Goal: Information Seeking & Learning: Compare options

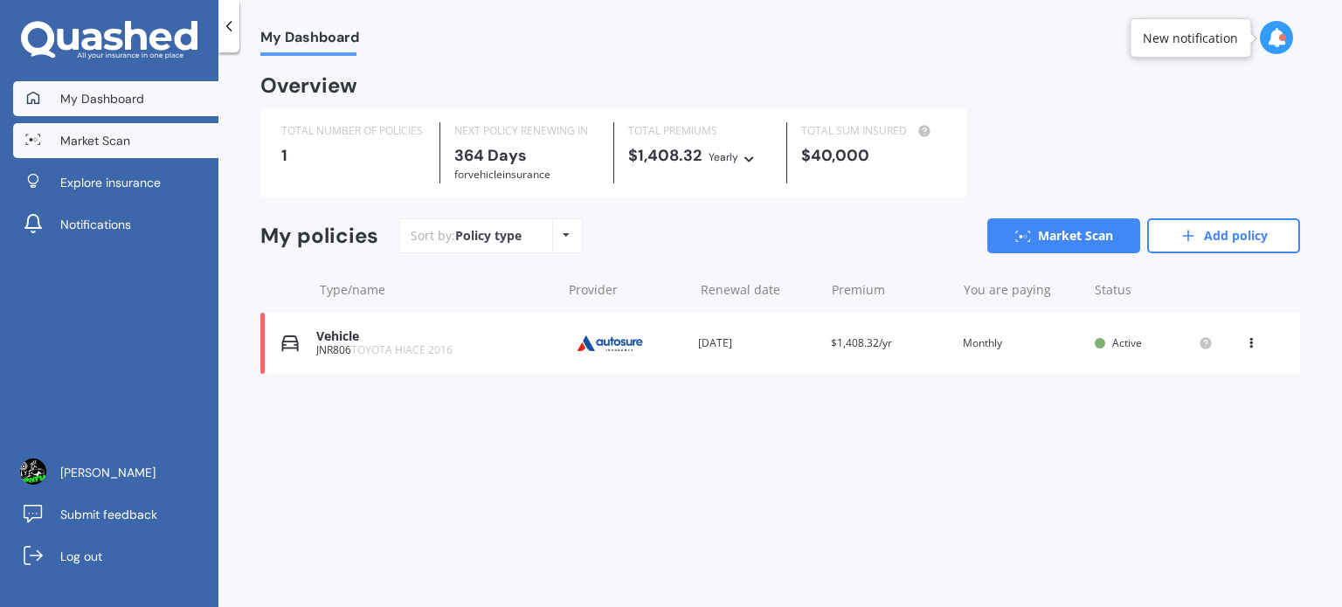
click at [121, 139] on span "Market Scan" at bounding box center [95, 140] width 70 height 17
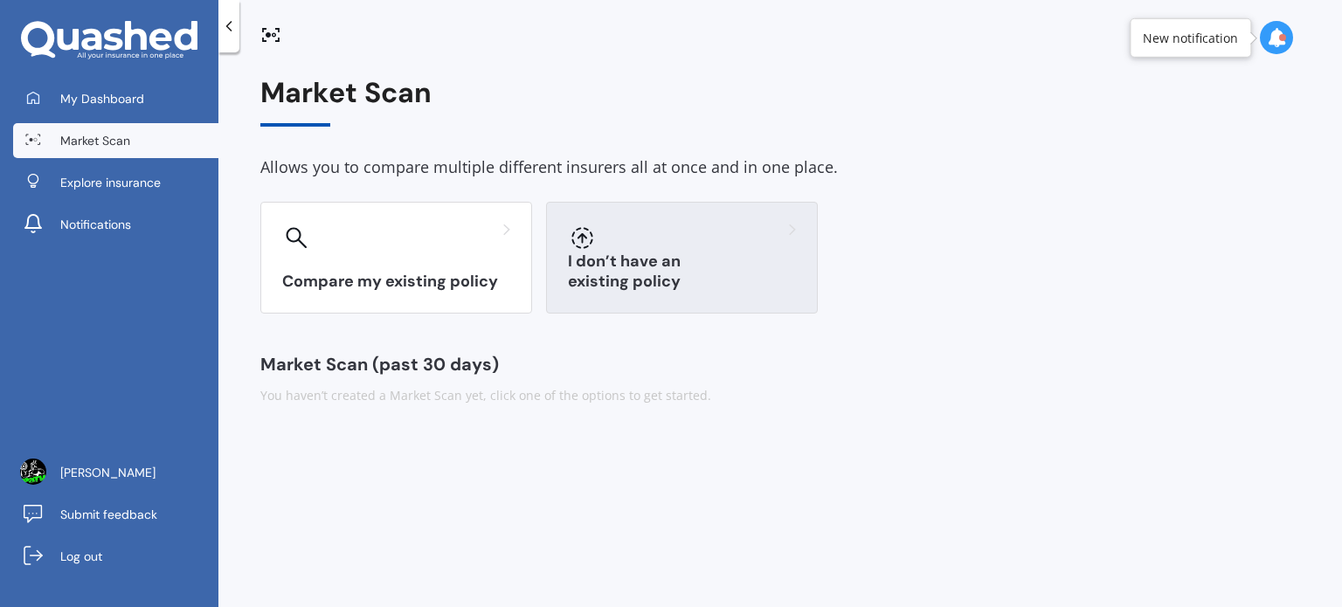
click at [639, 259] on div "I don’t have an existing policy" at bounding box center [682, 258] width 272 height 112
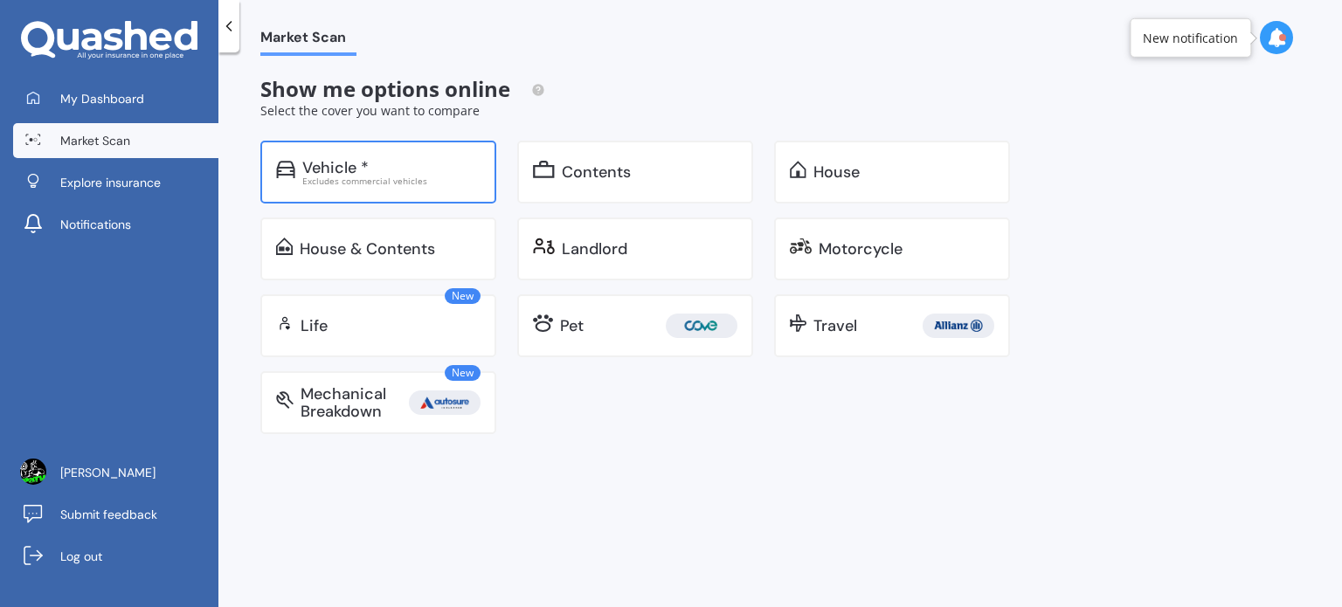
click at [431, 170] on div "Vehicle *" at bounding box center [391, 167] width 178 height 17
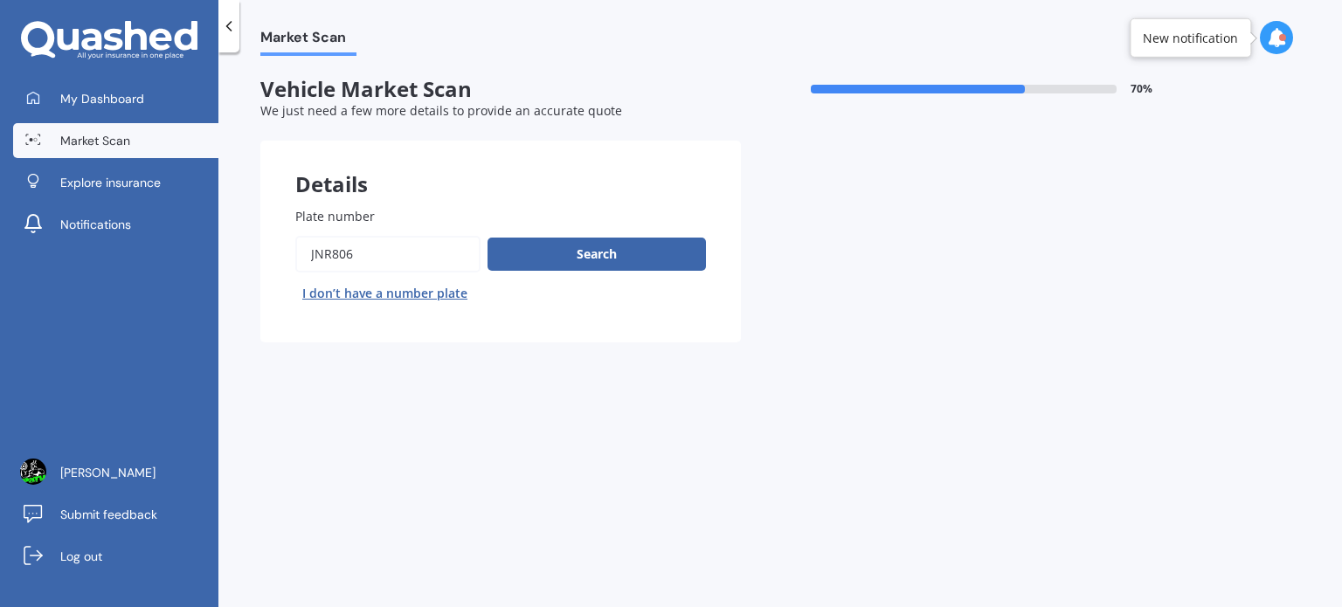
click at [381, 252] on input "Plate number" at bounding box center [387, 254] width 185 height 37
type input "J"
type input "NTH704"
click at [587, 241] on button "Search" at bounding box center [596, 254] width 218 height 33
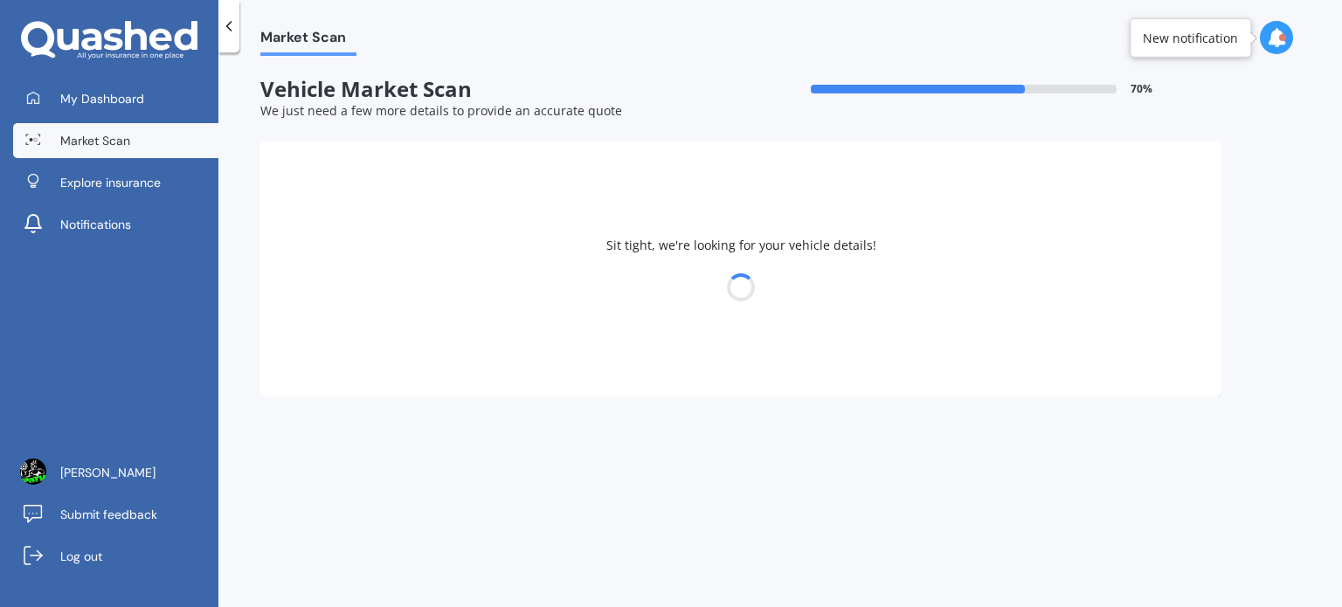
select select "MAZDA"
select select "PREMACY"
select select "23"
select select "02"
select select "1987"
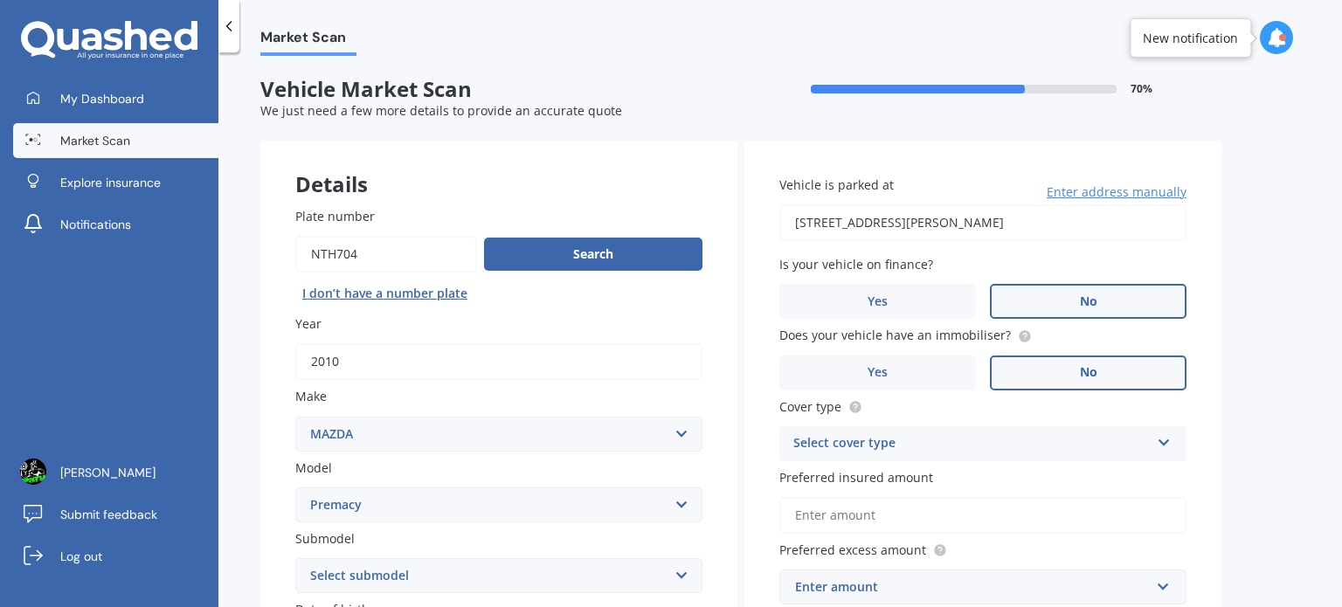
click at [426, 240] on input "Plate number" at bounding box center [386, 254] width 182 height 37
type input "NTH705"
click at [562, 247] on button "Search" at bounding box center [593, 254] width 218 height 33
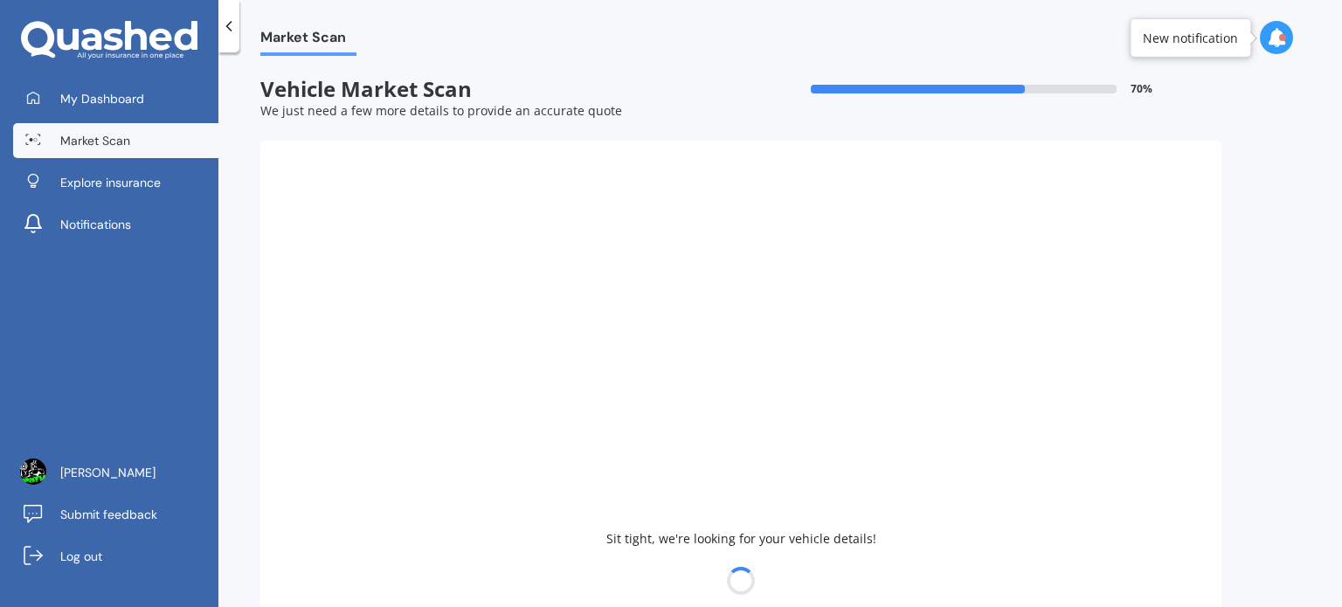
type input "2014"
select select "SUZUKI"
select select
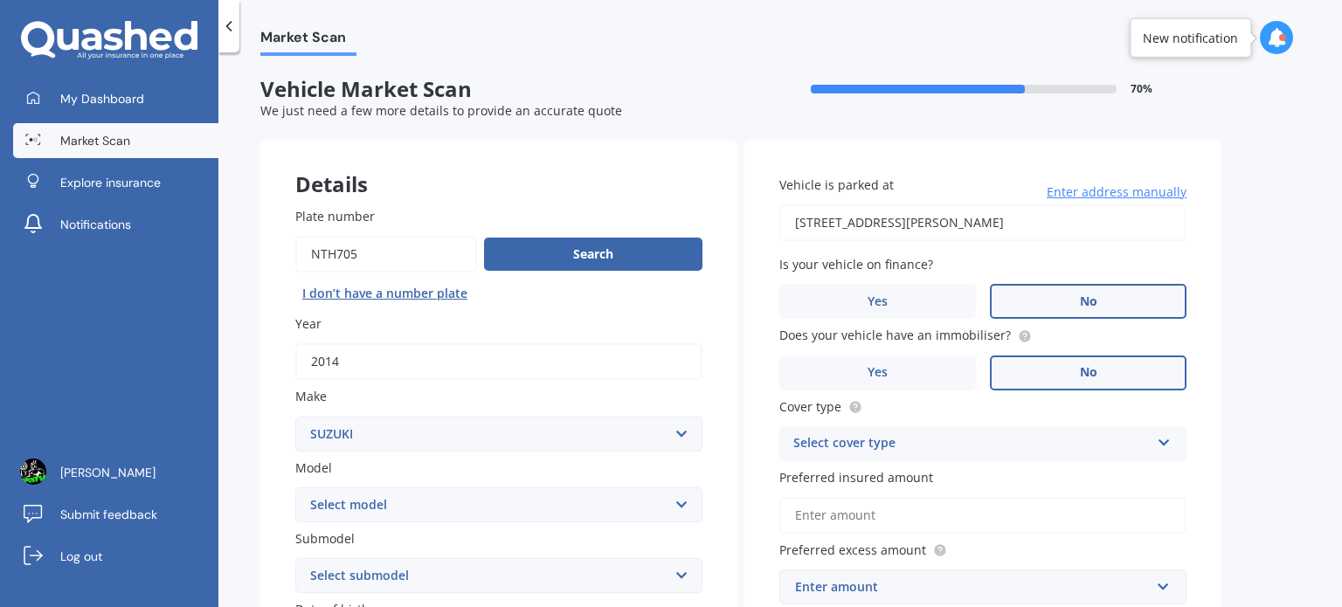
click at [386, 261] on input "Plate number" at bounding box center [386, 254] width 182 height 37
type input "NTH749"
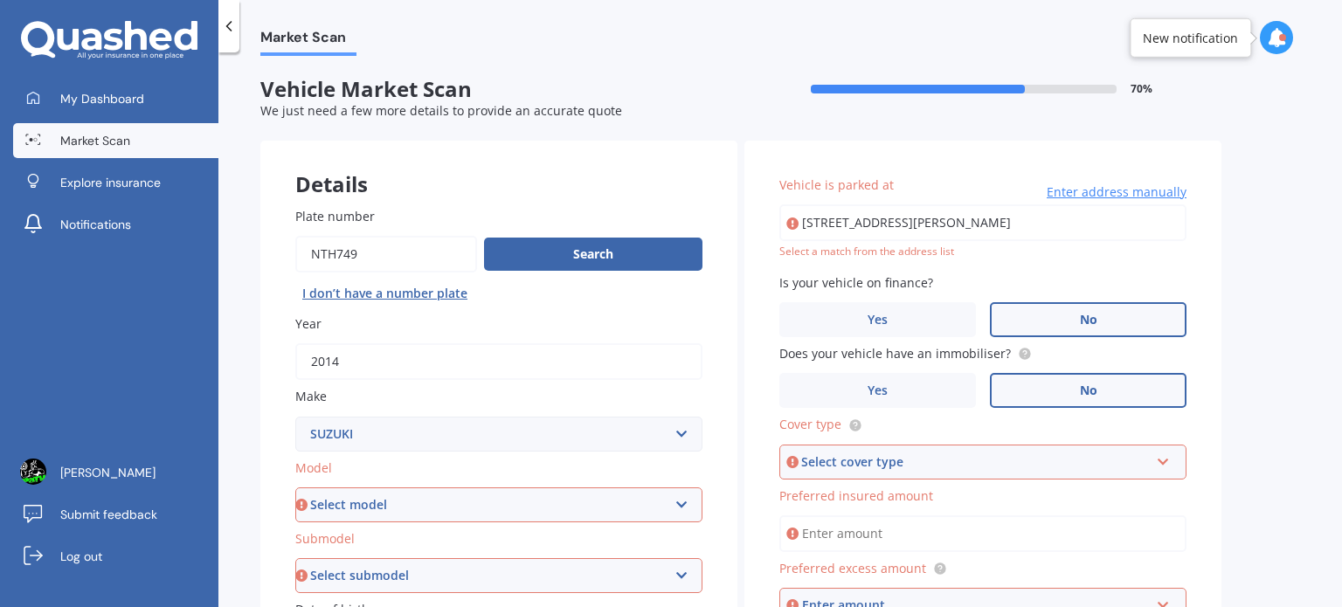
click at [395, 262] on input "Plate number" at bounding box center [386, 254] width 182 height 37
click at [586, 252] on button "Search" at bounding box center [593, 254] width 218 height 33
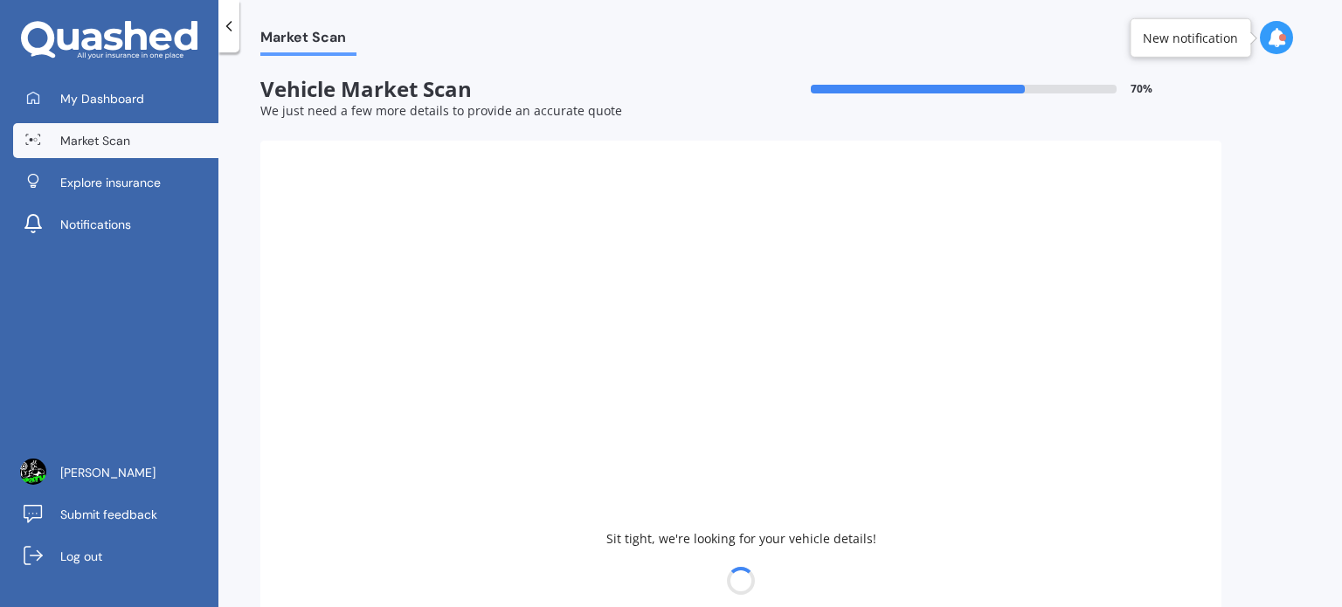
select select "NISSAN"
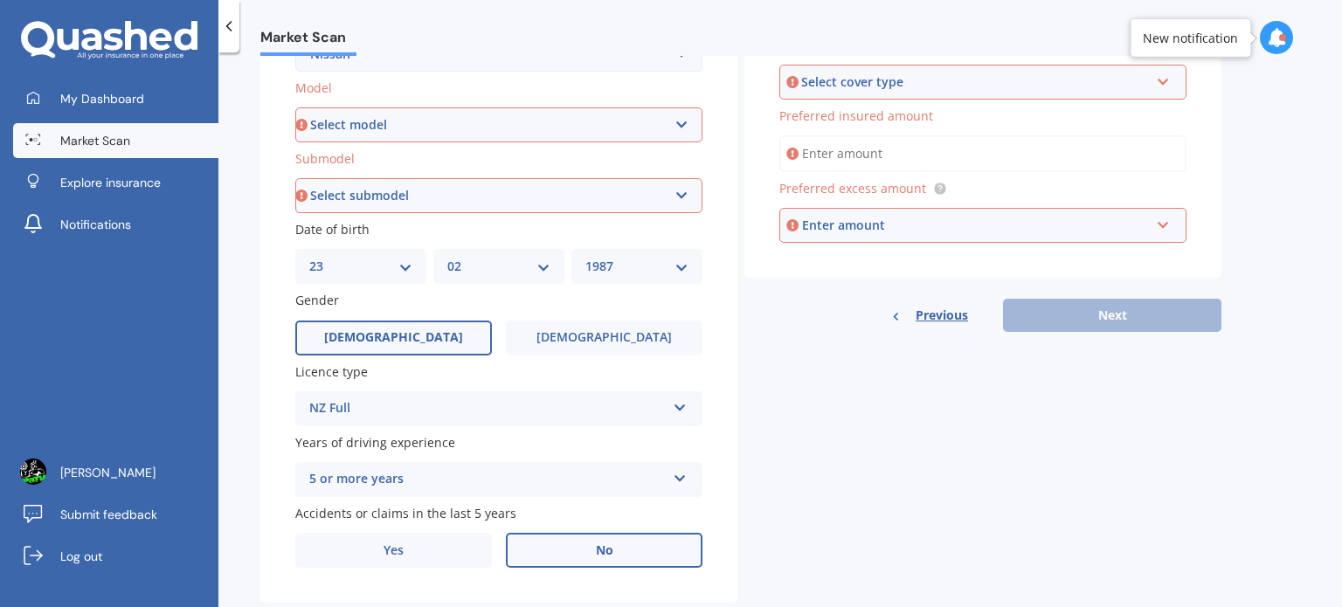
scroll to position [381, 0]
click at [627, 113] on select "Select model 1200 180SX 200SX 300ZX 350Z 370Z Ad Altima ARIYA Atlas Avenir Basa…" at bounding box center [498, 124] width 407 height 35
